Goal: Task Accomplishment & Management: Use online tool/utility

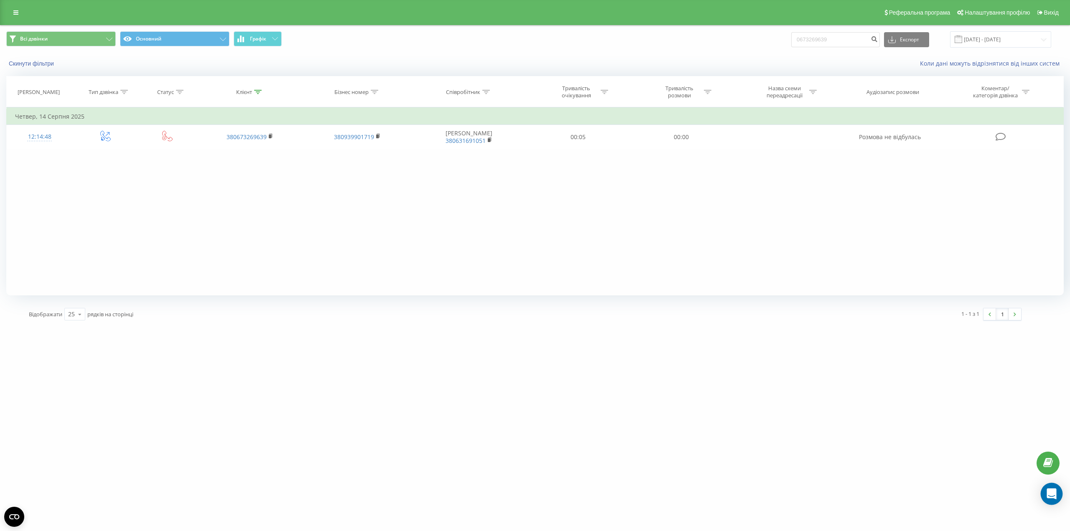
click at [1055, 497] on icon "Open Intercom Messenger" at bounding box center [1052, 494] width 10 height 11
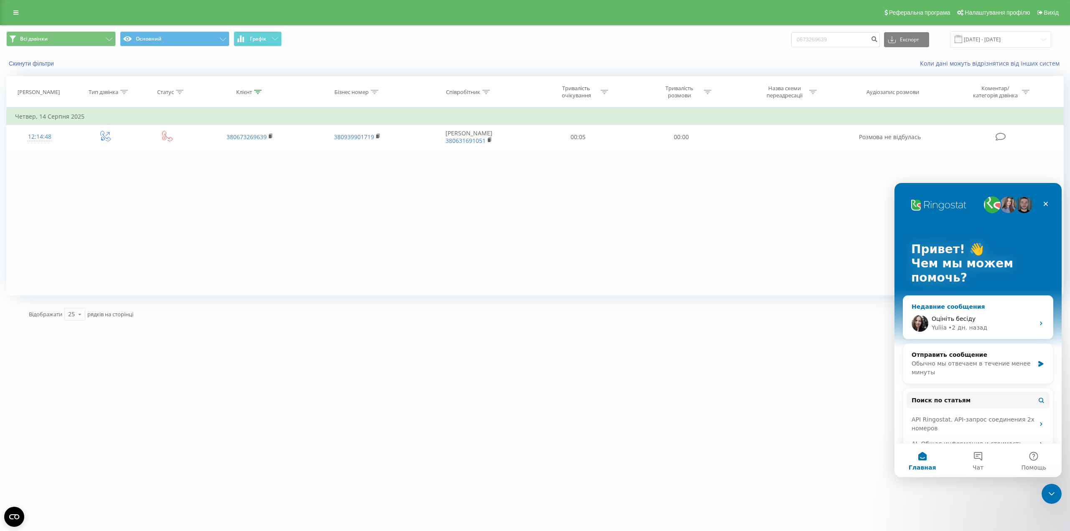
click at [965, 304] on div "Недавние сообщения" at bounding box center [978, 307] width 133 height 9
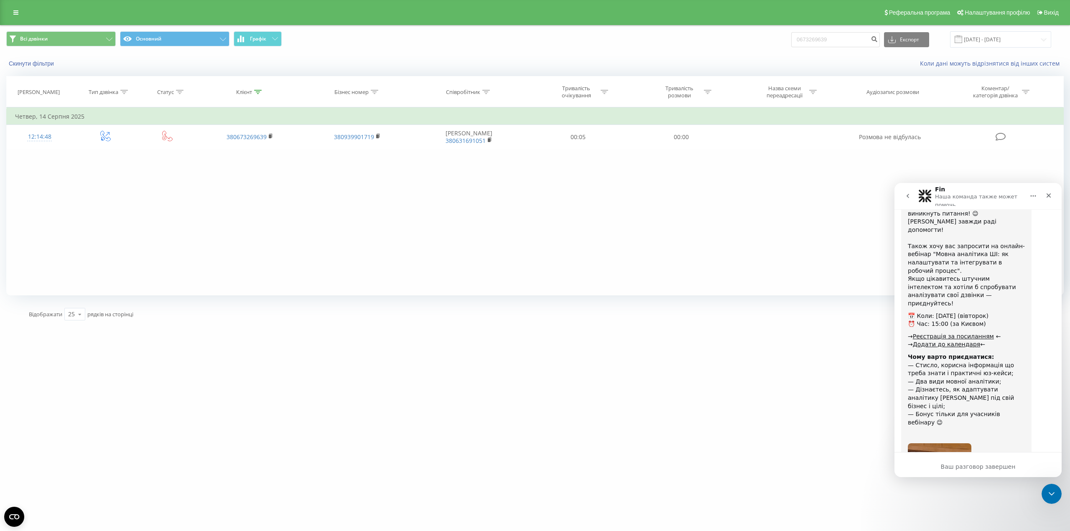
scroll to position [621, 0]
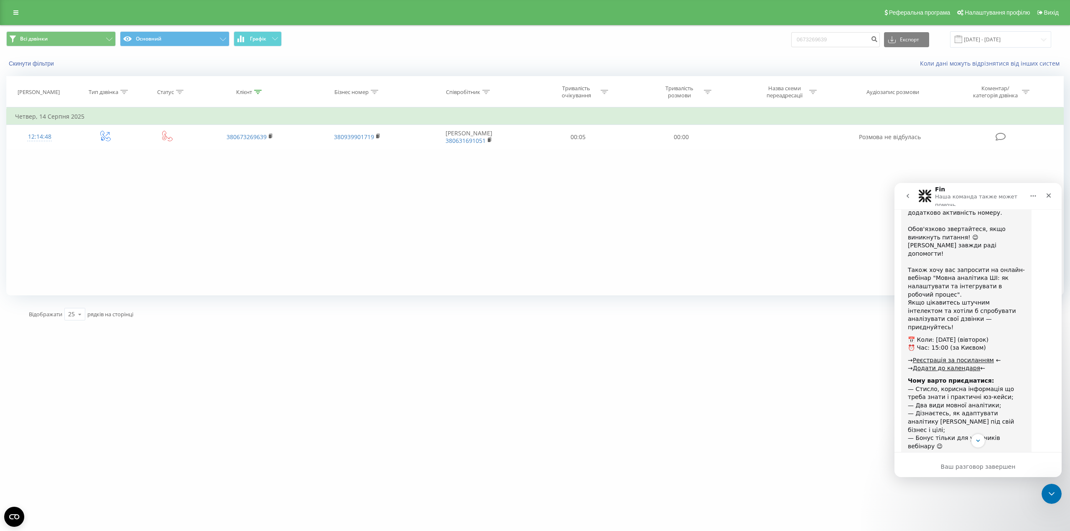
click at [908, 196] on icon "go back" at bounding box center [908, 196] width 3 height 4
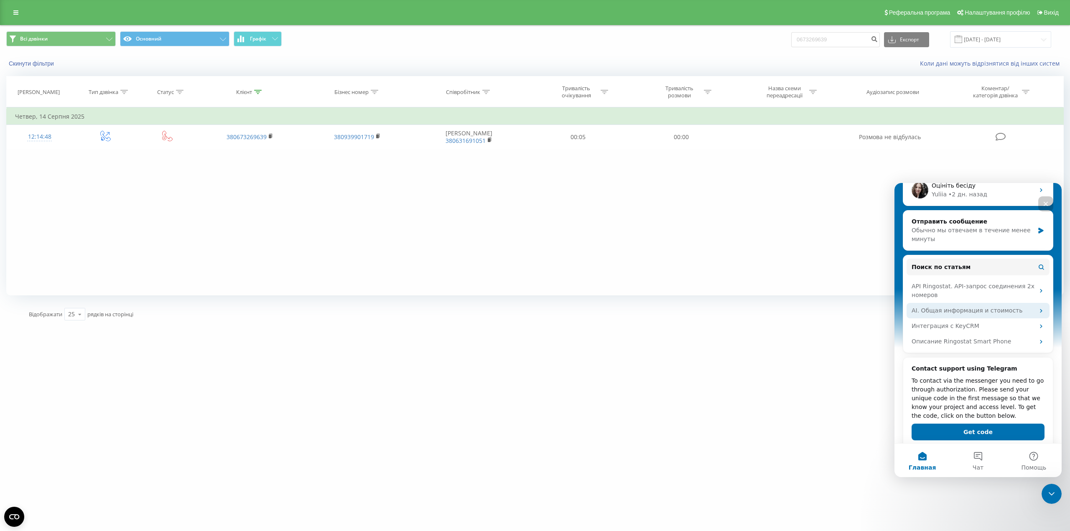
scroll to position [148, 0]
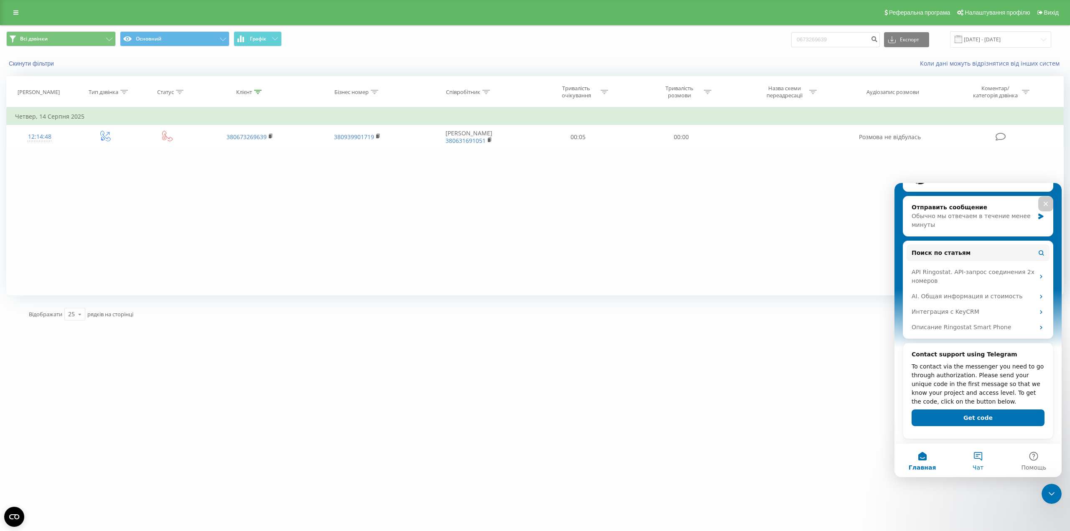
click at [978, 457] on button "Чат" at bounding box center [978, 460] width 56 height 33
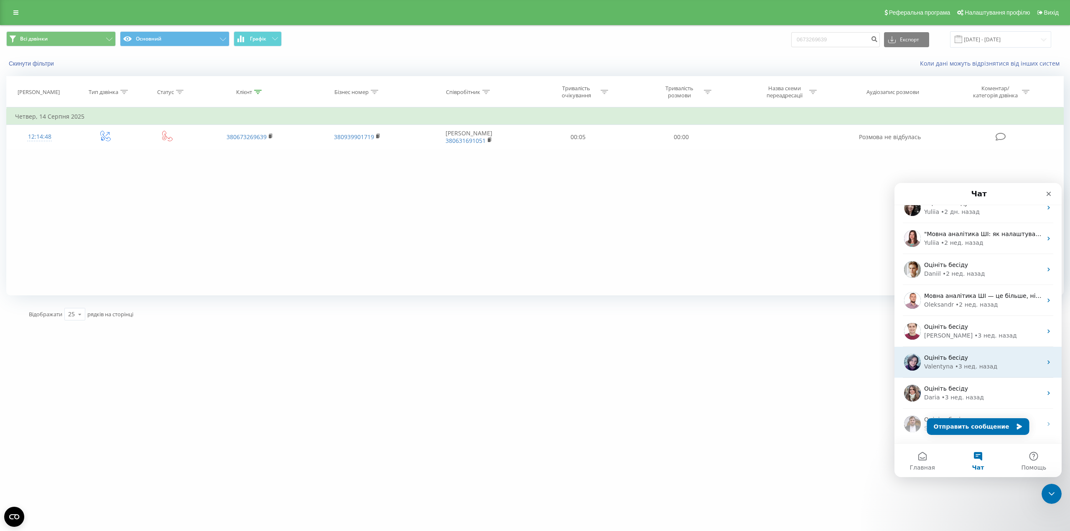
scroll to position [0, 0]
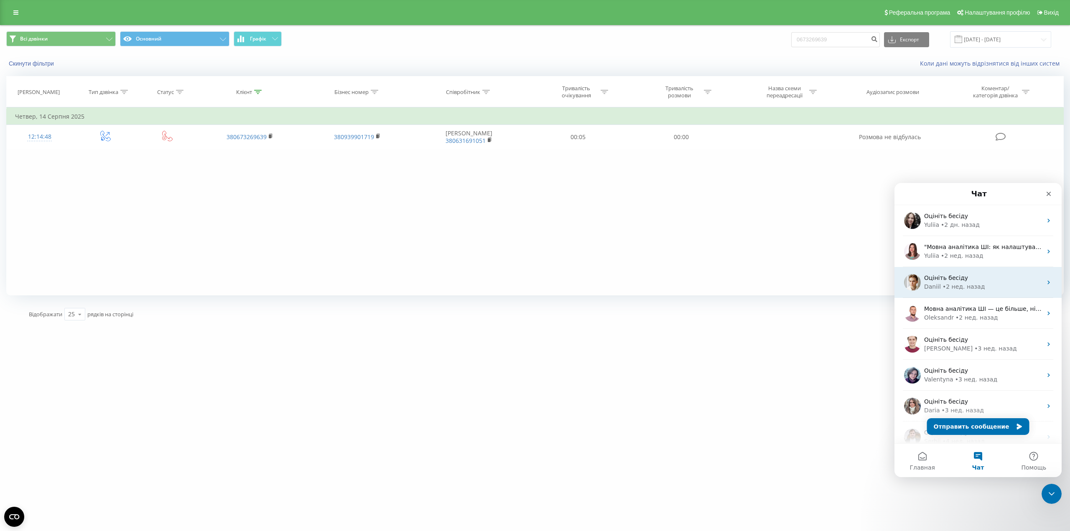
click at [990, 281] on div "Оцініть бесіду" at bounding box center [983, 278] width 118 height 9
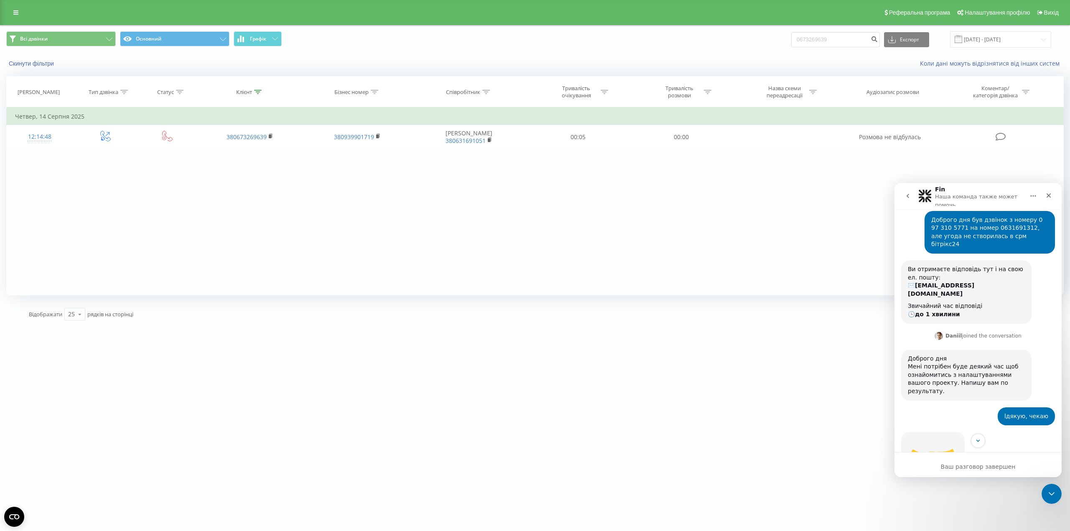
scroll to position [42, 0]
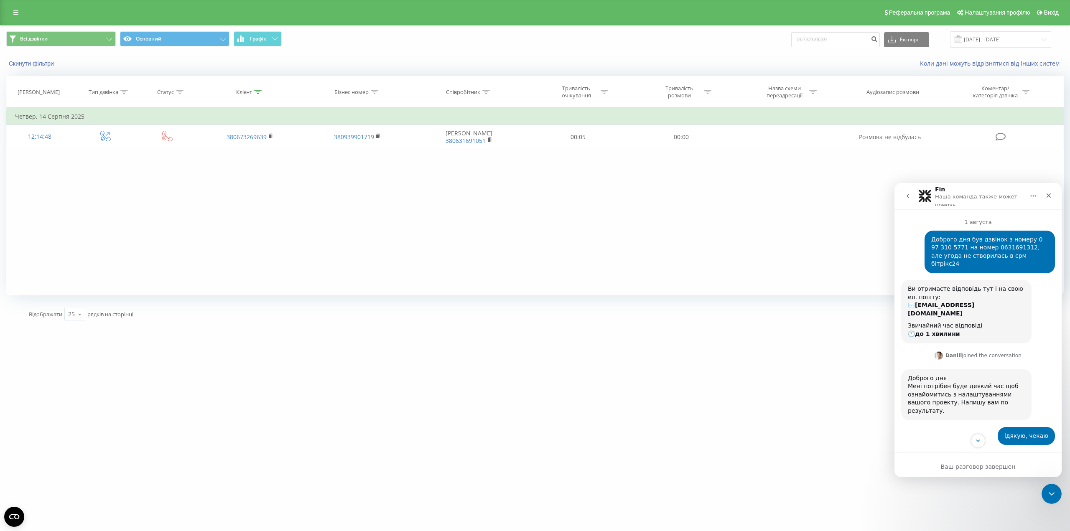
click at [909, 200] on button "go back" at bounding box center [908, 196] width 16 height 16
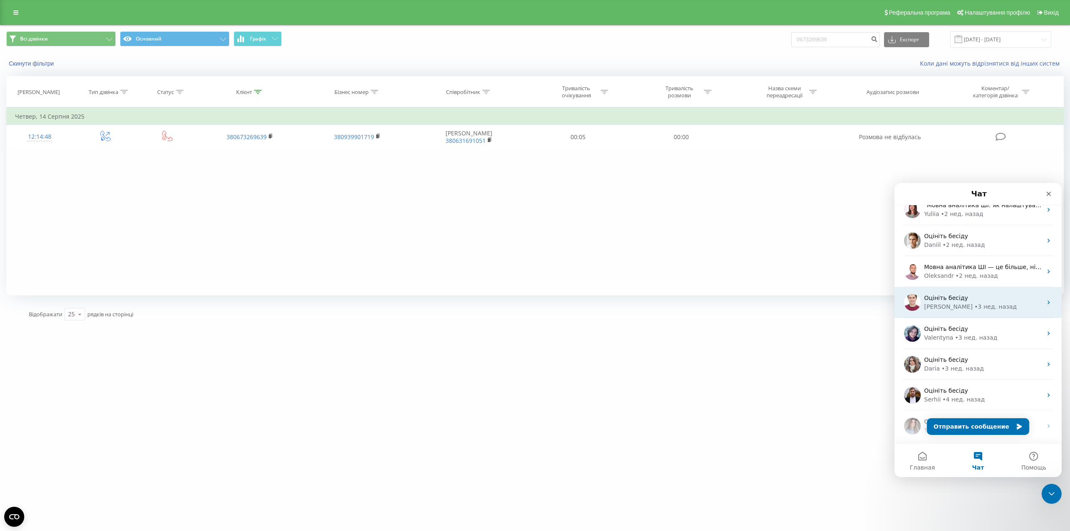
click at [965, 299] on div "Оцініть бесіду" at bounding box center [983, 298] width 118 height 9
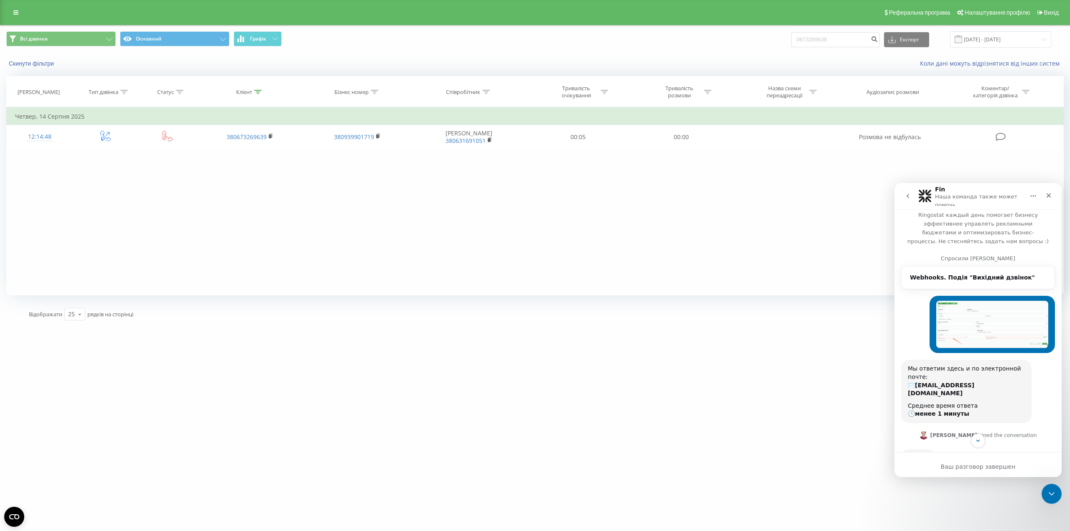
scroll to position [0, 0]
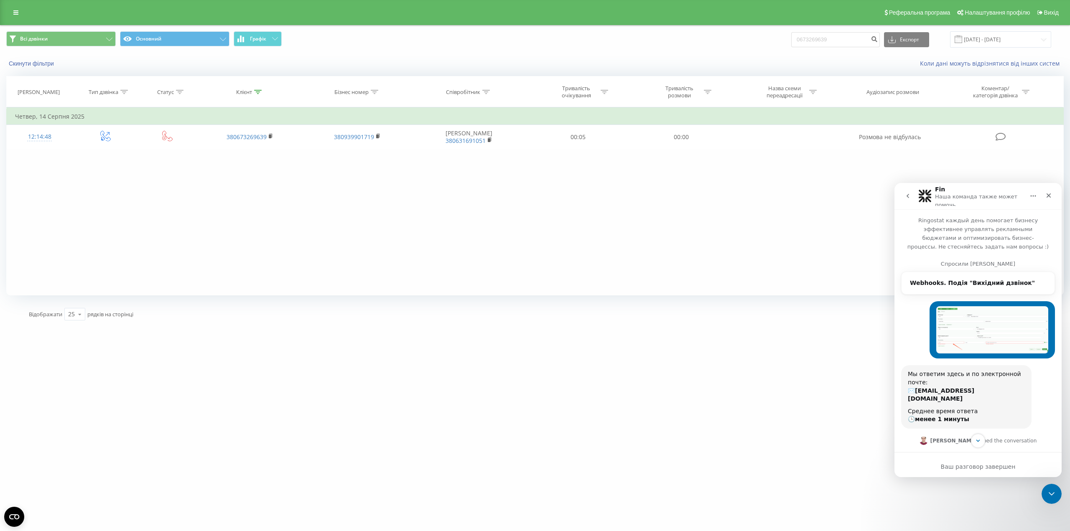
click at [907, 194] on icon "go back" at bounding box center [908, 196] width 7 height 7
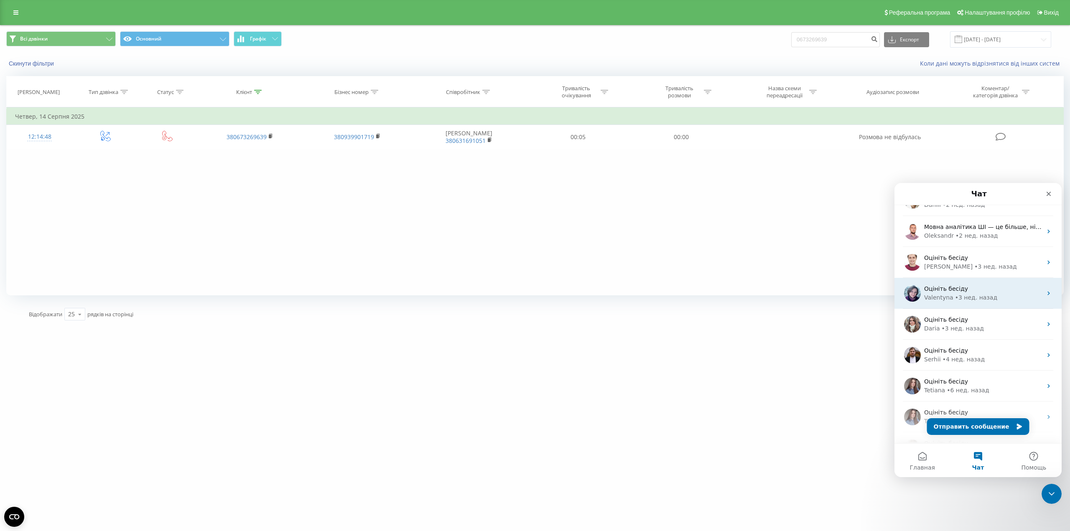
scroll to position [84, 0]
click at [952, 288] on span "Оцініть бесіду" at bounding box center [946, 287] width 44 height 7
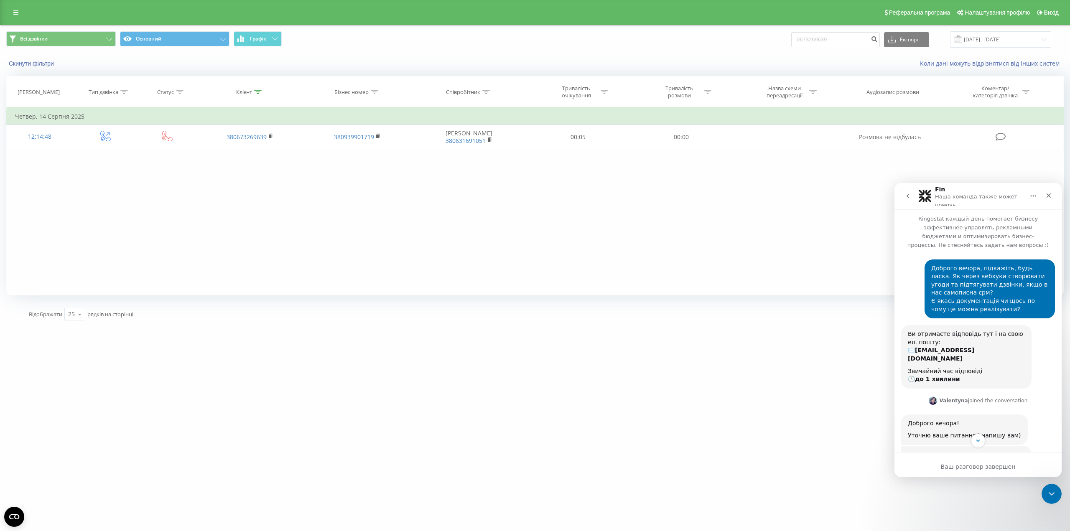
scroll to position [0, 0]
click at [908, 196] on icon "go back" at bounding box center [908, 196] width 3 height 4
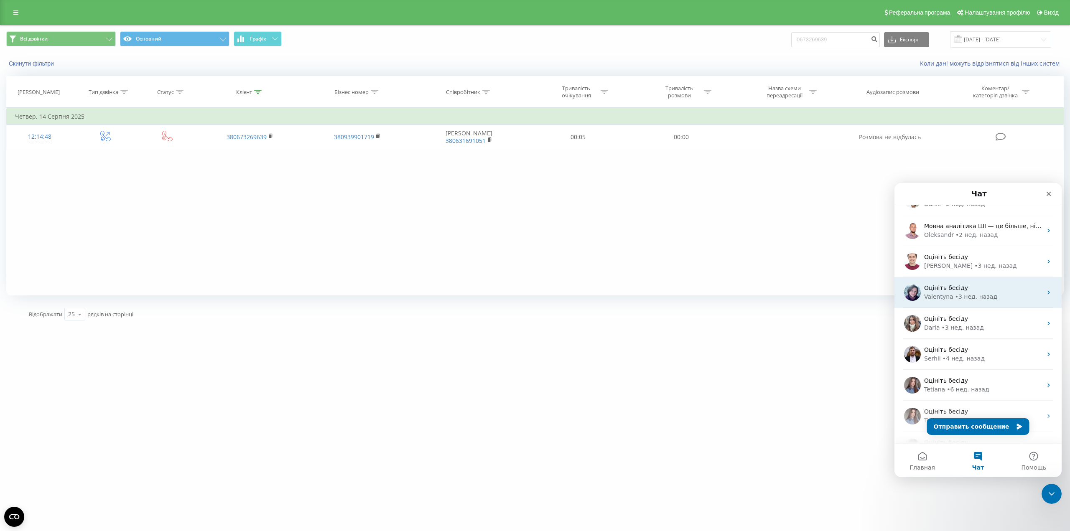
scroll to position [84, 0]
click at [15, 9] on link at bounding box center [15, 13] width 15 height 12
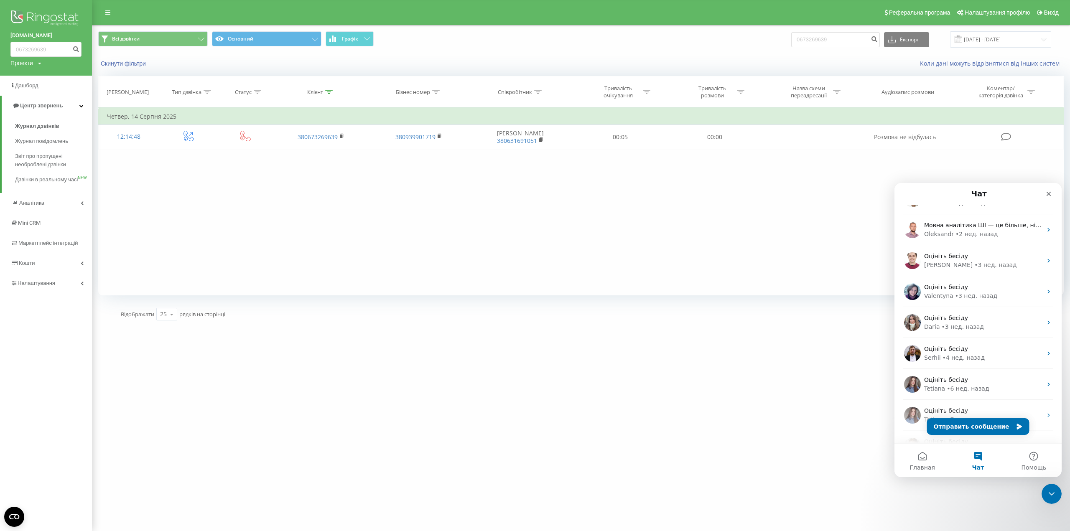
click at [28, 16] on img at bounding box center [45, 18] width 71 height 21
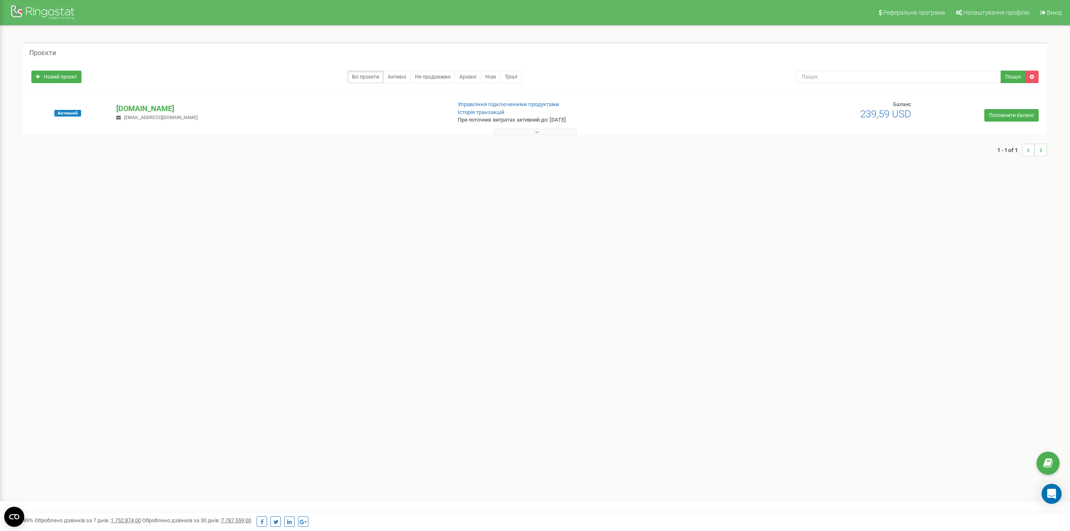
click at [540, 132] on button at bounding box center [535, 132] width 84 height 6
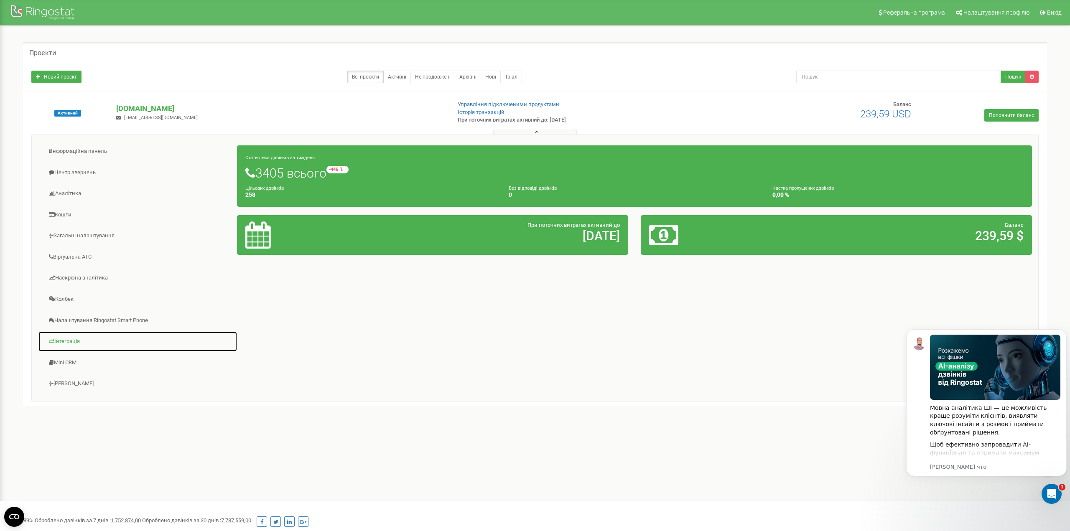
click at [71, 339] on link "Інтеграція" at bounding box center [137, 342] width 199 height 20
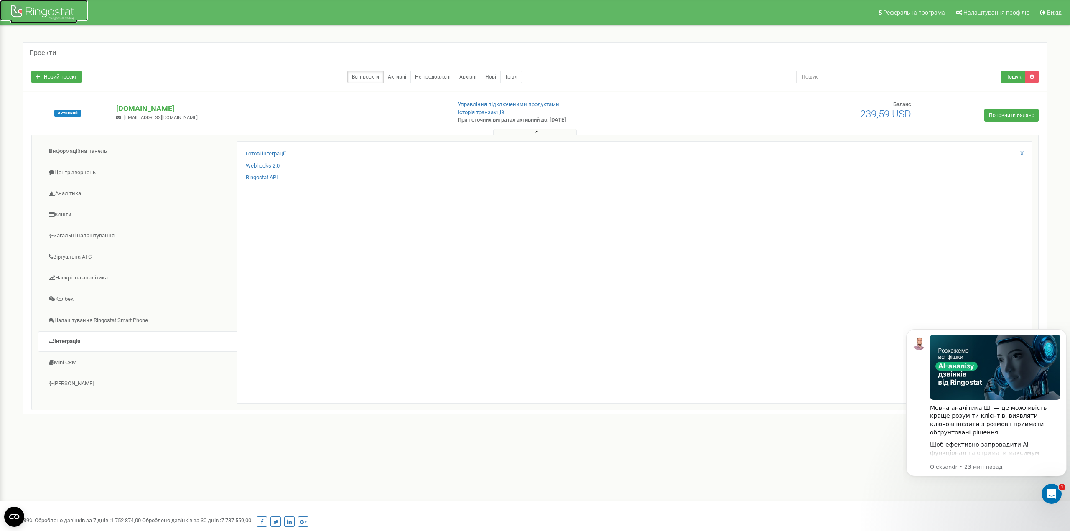
click at [37, 11] on div at bounding box center [43, 13] width 67 height 20
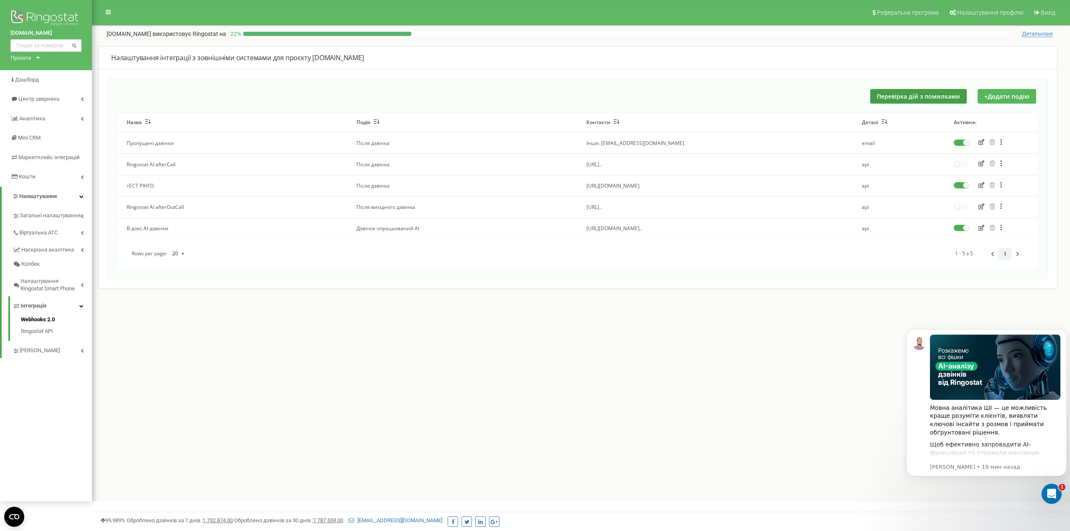
click at [994, 94] on button "+ Додати подію" at bounding box center [1007, 96] width 59 height 15
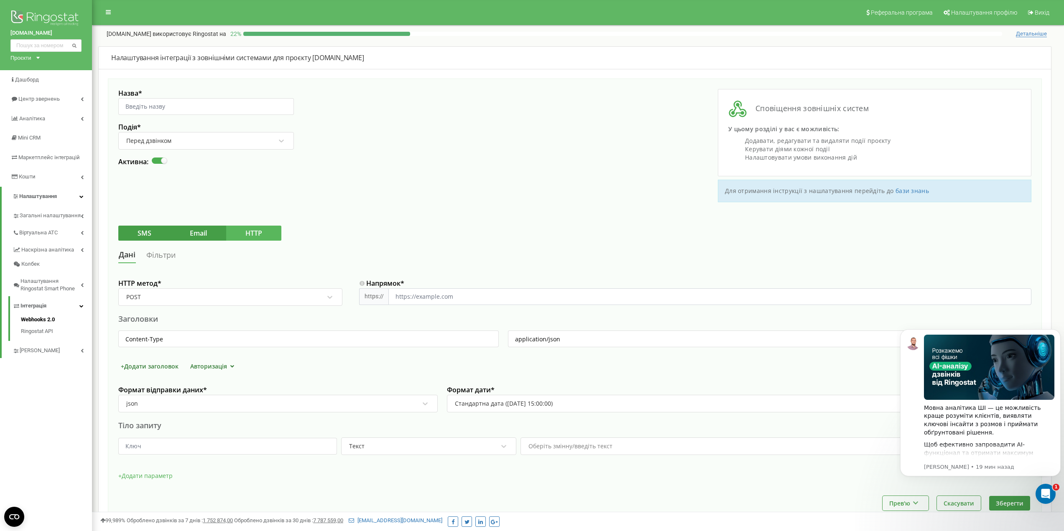
click at [259, 236] on button "HTTP" at bounding box center [253, 233] width 55 height 15
click at [52, 13] on img at bounding box center [45, 18] width 71 height 21
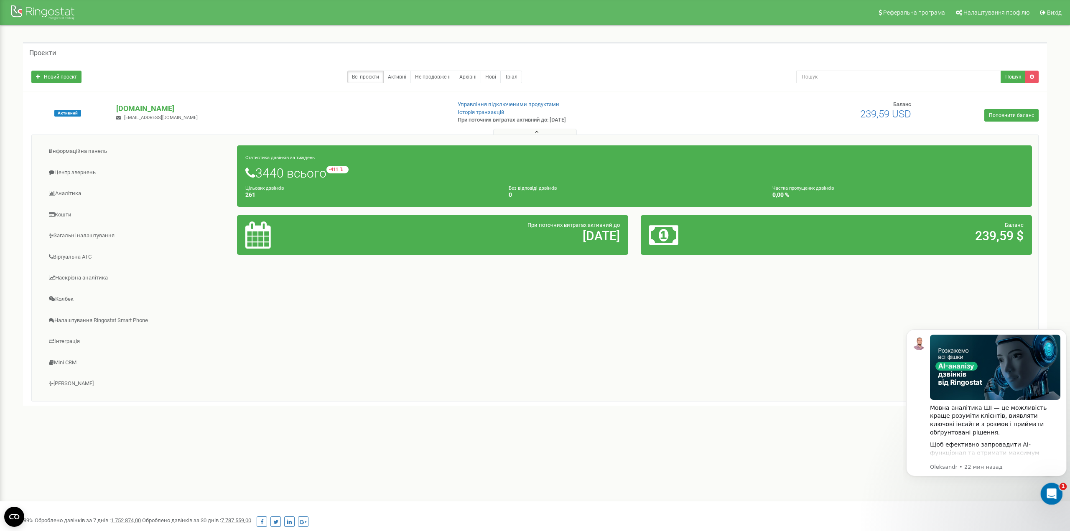
click at [1054, 490] on icon "Открыть службу сообщений Intercom" at bounding box center [1051, 493] width 14 height 14
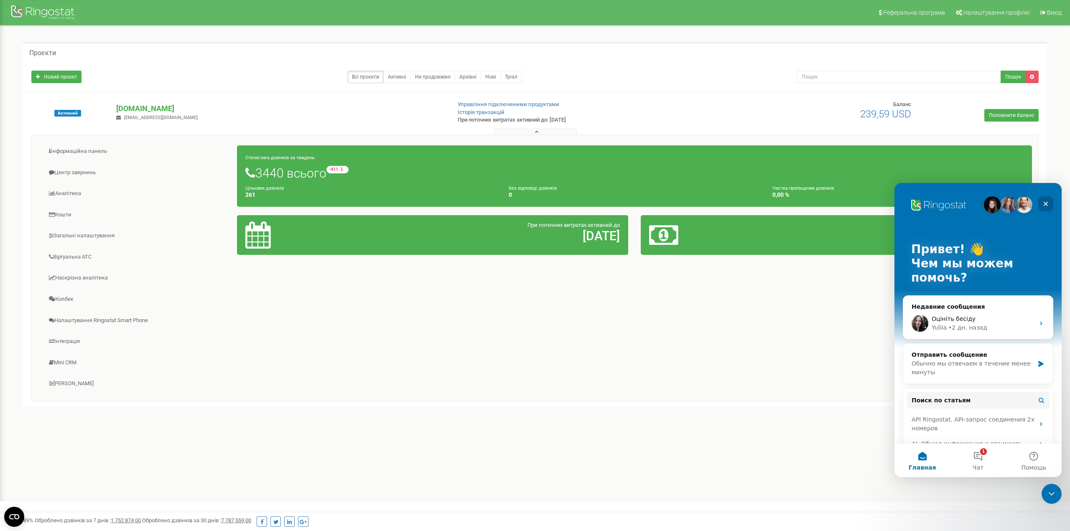
click at [1046, 204] on icon "Закрыть" at bounding box center [1046, 204] width 5 height 5
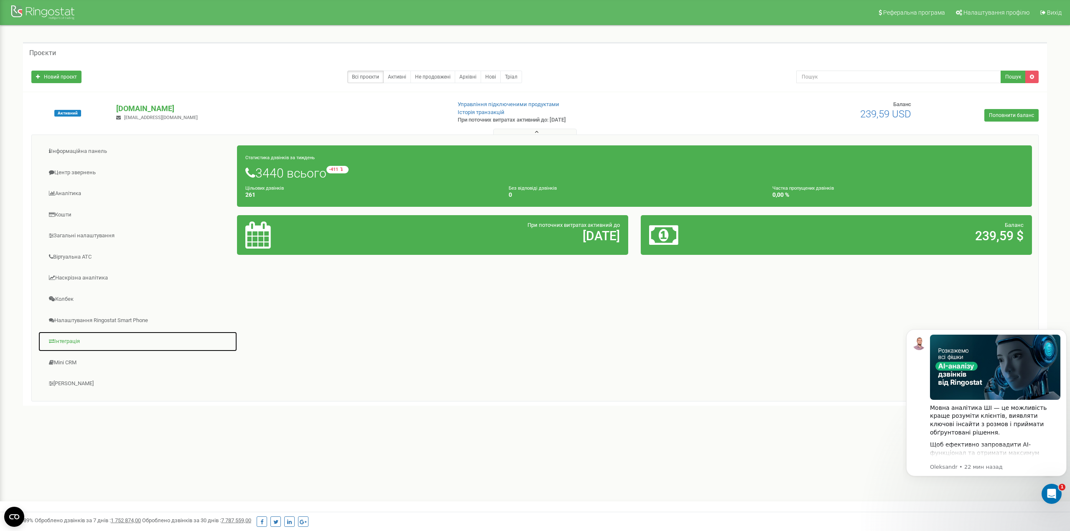
click at [75, 344] on link "Інтеграція" at bounding box center [137, 342] width 199 height 20
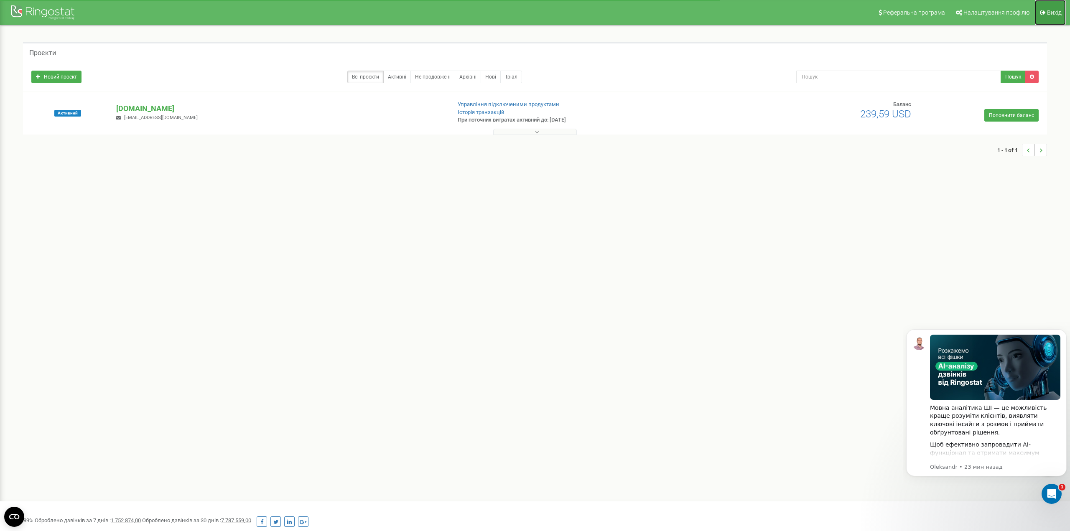
click at [1051, 12] on span "Вихід" at bounding box center [1054, 12] width 15 height 7
